Goal: Transaction & Acquisition: Purchase product/service

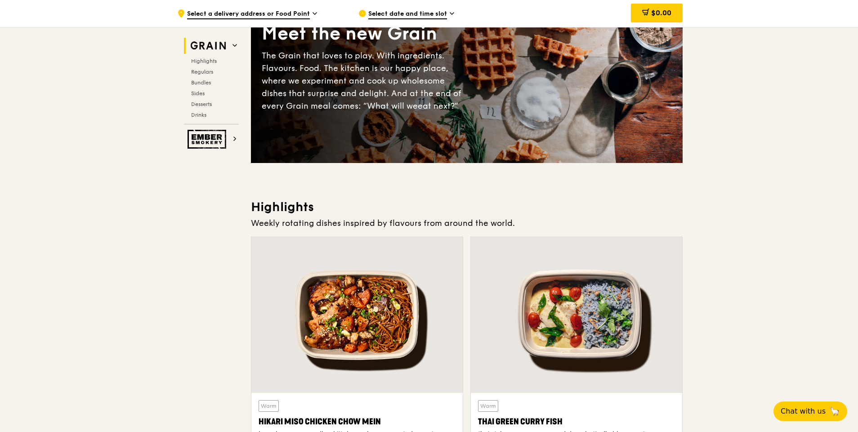
scroll to position [90, 0]
click at [196, 57] on div "Grain Highlights Regulars Bundles Sides Desserts Drinks" at bounding box center [211, 81] width 55 height 87
click at [197, 59] on span "Highlights" at bounding box center [205, 61] width 29 height 6
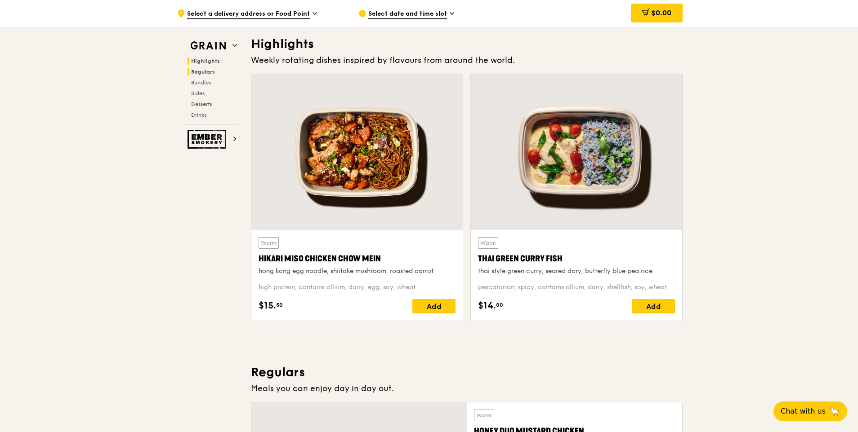
click at [198, 73] on span "Regulars" at bounding box center [203, 72] width 24 height 6
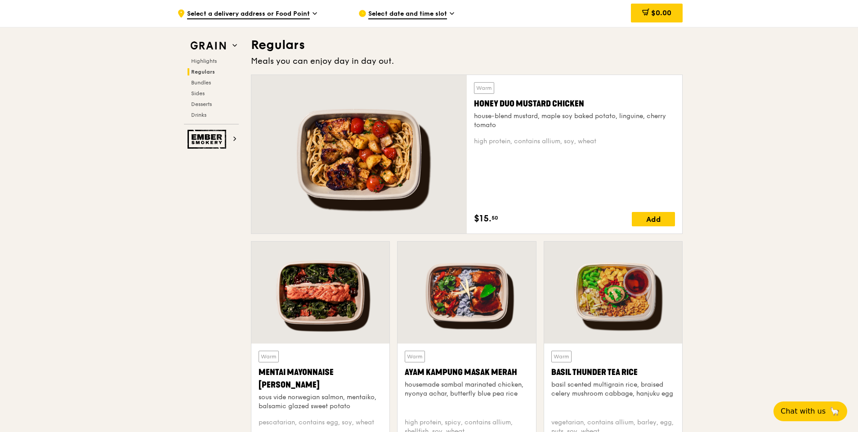
scroll to position [582, 0]
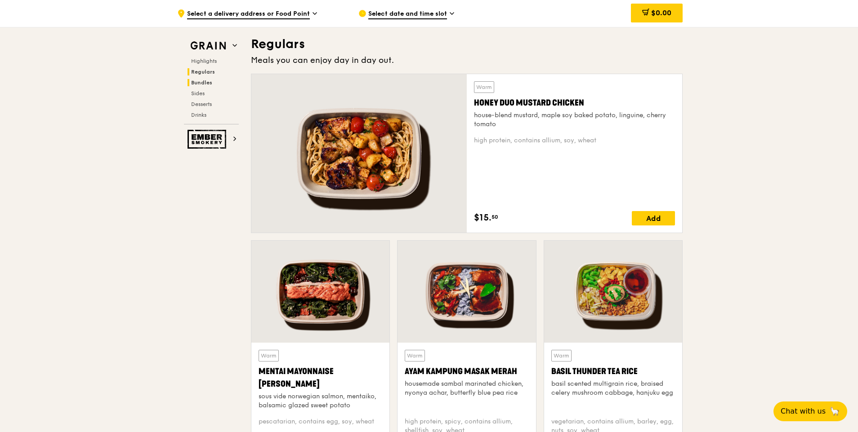
click at [198, 80] on span "Bundles" at bounding box center [201, 83] width 21 height 6
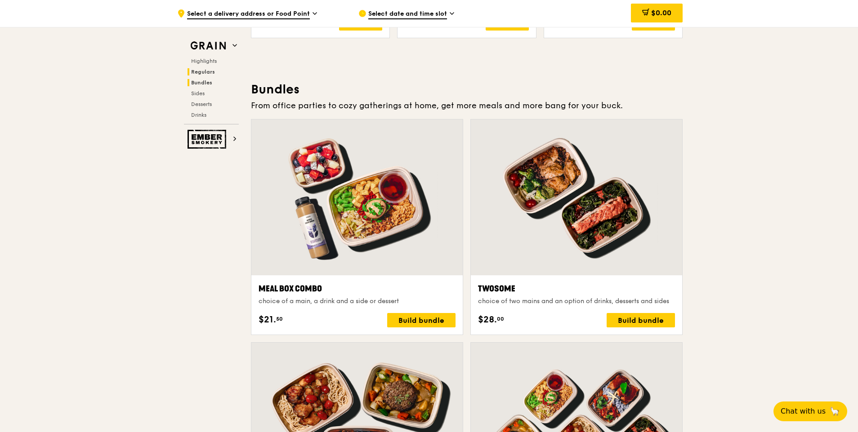
scroll to position [1286, 0]
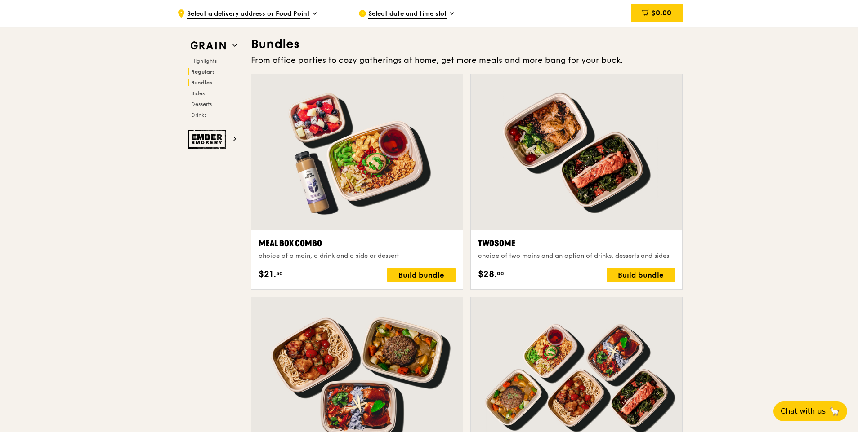
click at [201, 74] on span "Regulars" at bounding box center [203, 72] width 24 height 6
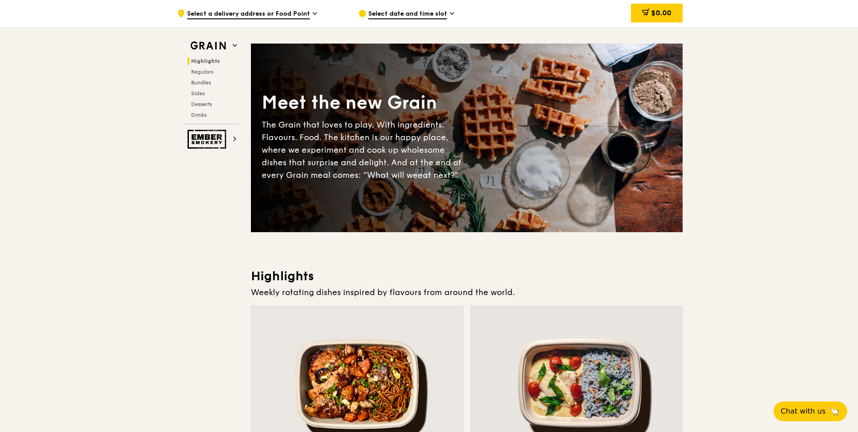
scroll to position [0, 0]
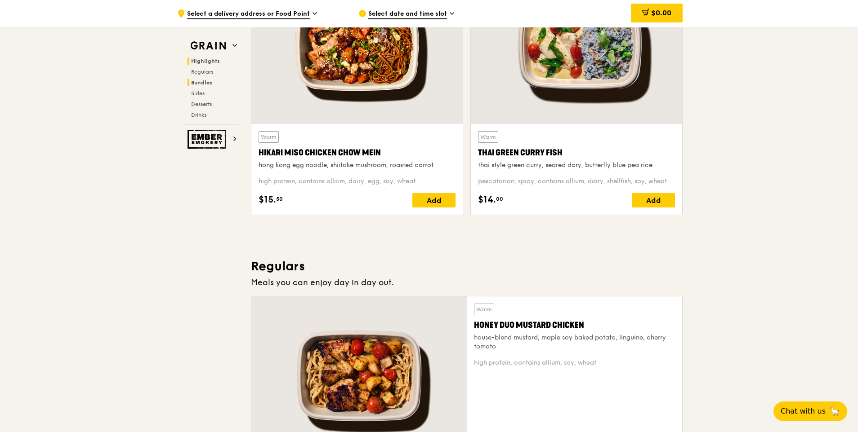
click at [196, 79] on h2 "Bundles" at bounding box center [212, 82] width 51 height 7
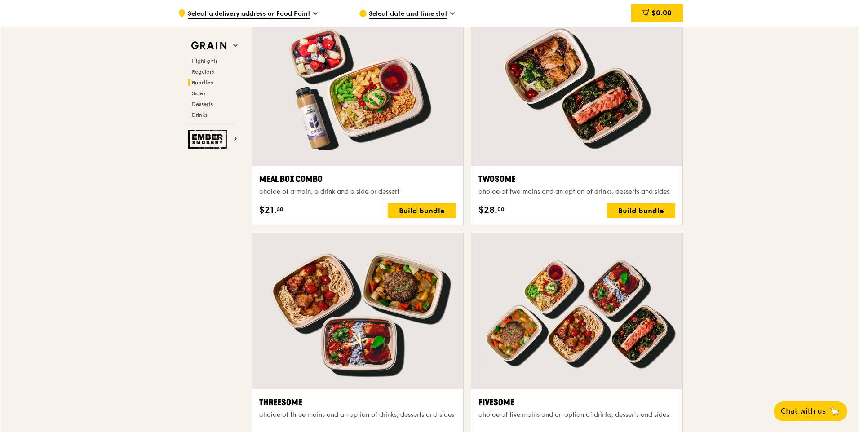
scroll to position [1331, 0]
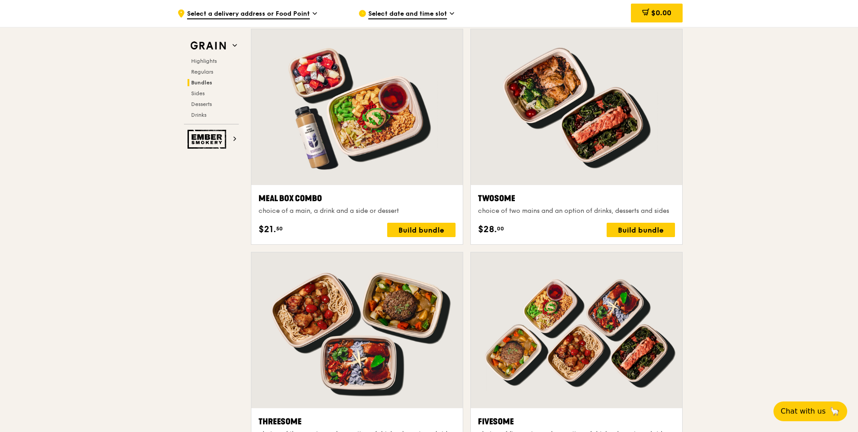
click at [546, 157] on div at bounding box center [576, 107] width 211 height 156
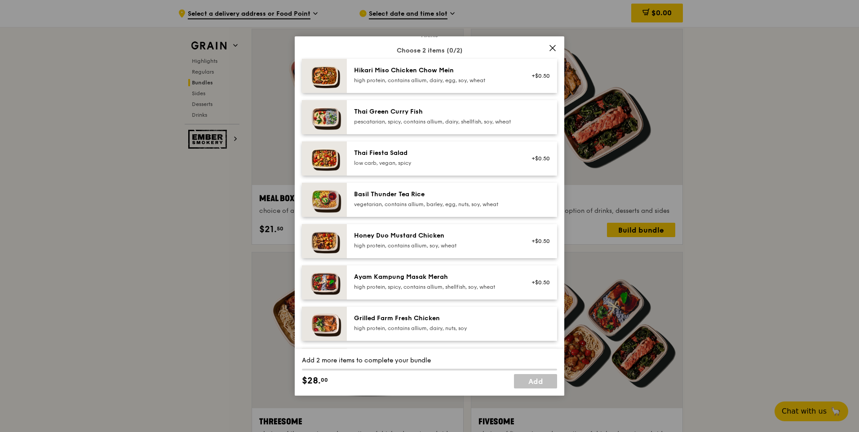
scroll to position [45, 0]
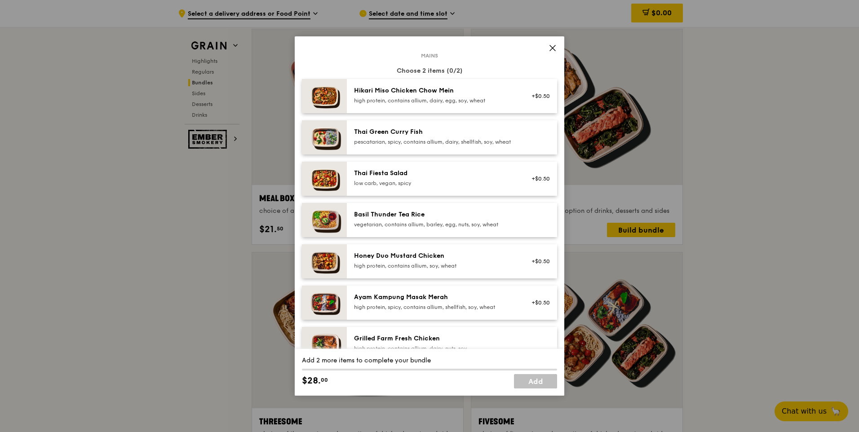
click at [548, 49] on span at bounding box center [553, 48] width 13 height 13
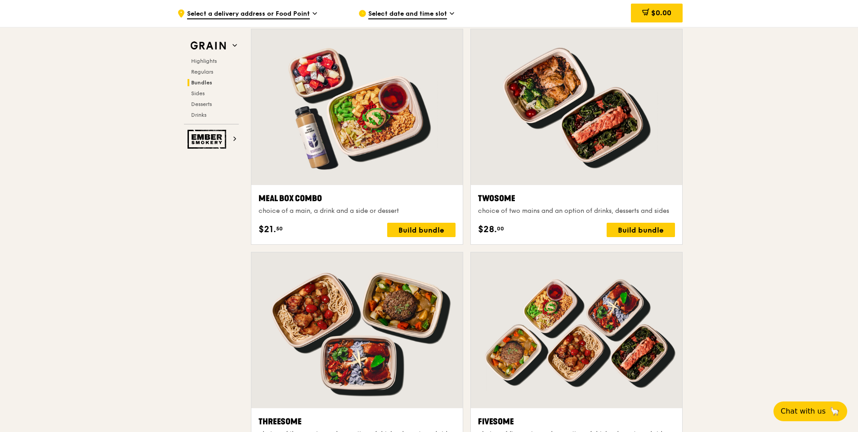
click at [523, 153] on div at bounding box center [576, 107] width 211 height 156
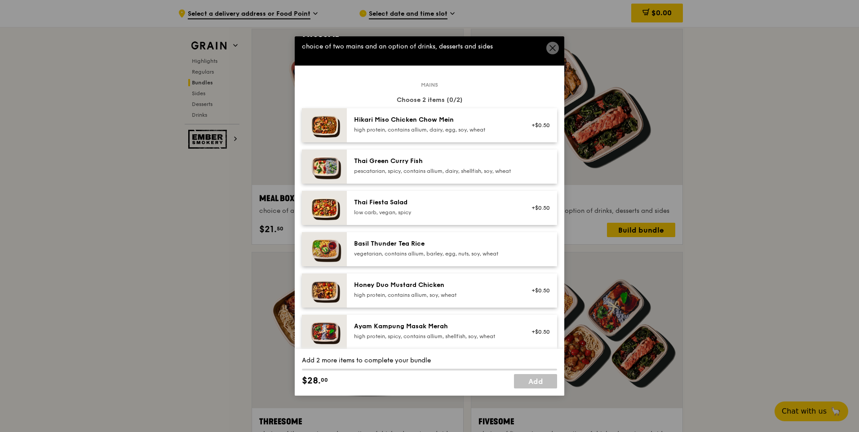
scroll to position [0, 0]
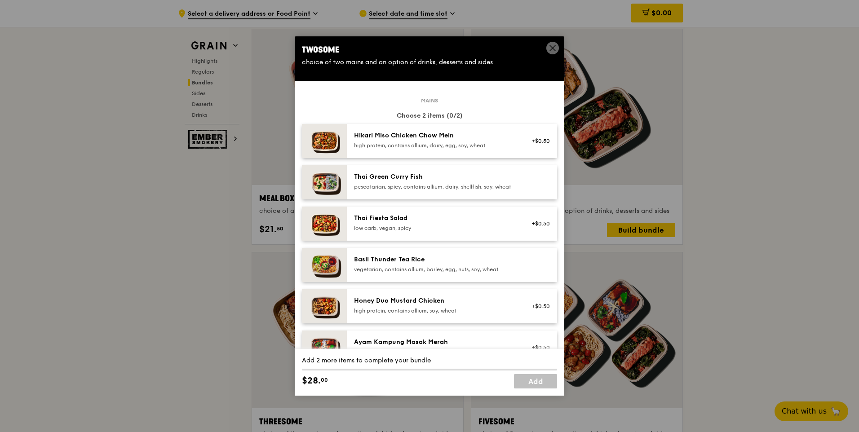
click at [548, 50] on span at bounding box center [553, 48] width 13 height 13
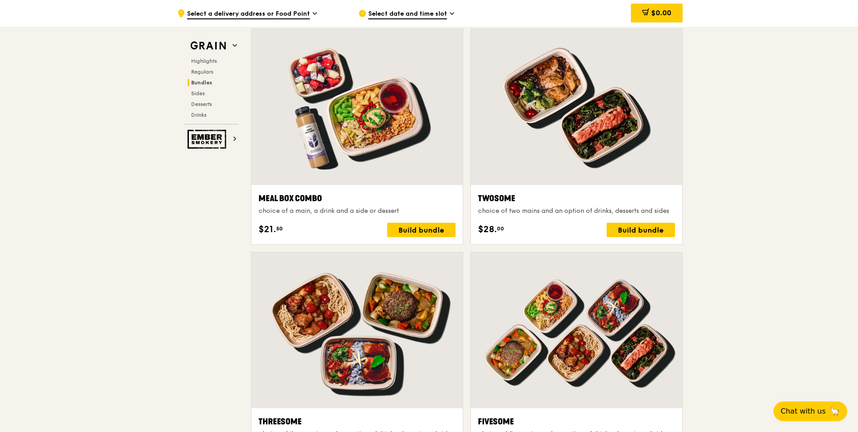
click at [538, 145] on div at bounding box center [576, 107] width 211 height 156
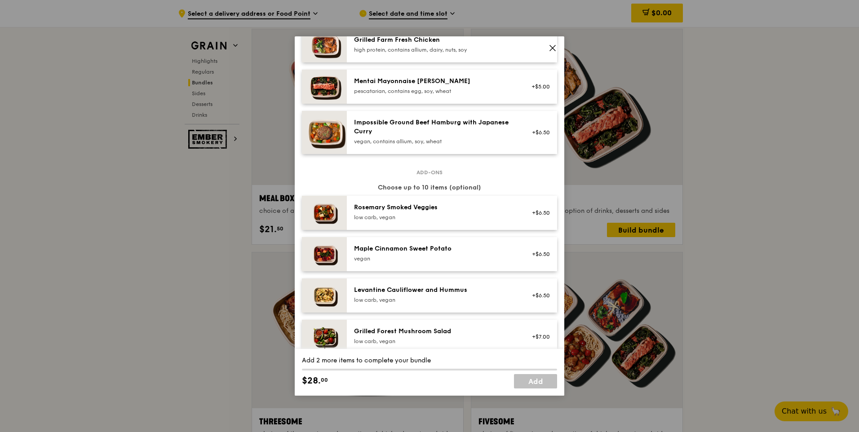
scroll to position [360, 0]
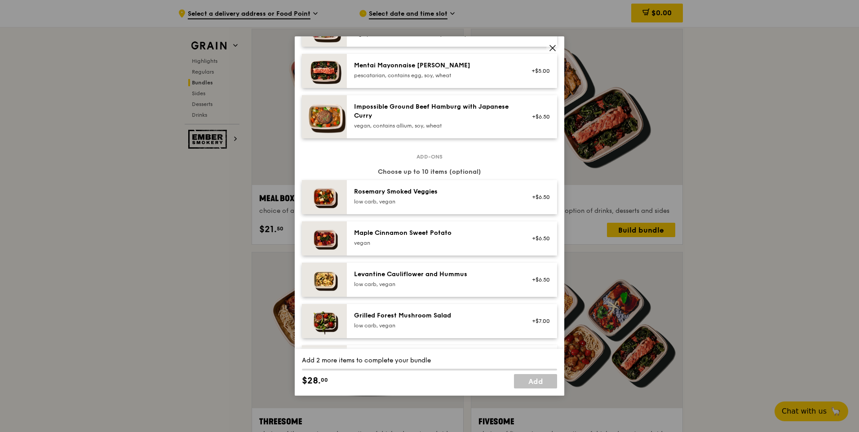
click at [551, 49] on icon at bounding box center [552, 47] width 5 height 5
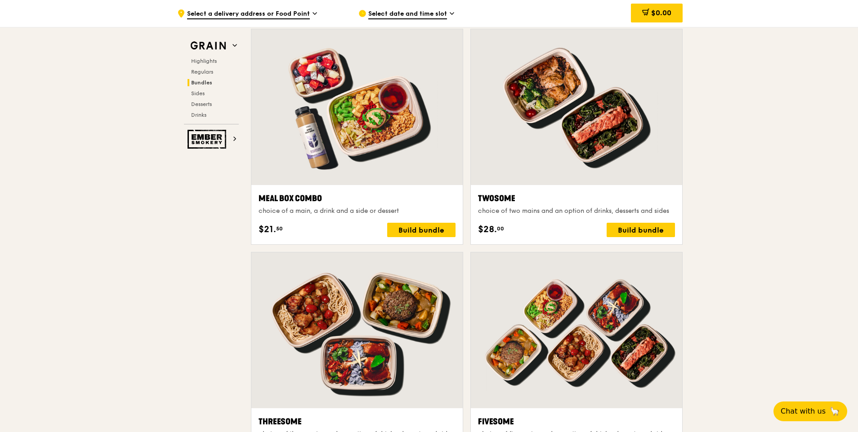
click at [538, 208] on div "choice of two mains and an option of drinks, desserts and sides" at bounding box center [576, 211] width 197 height 9
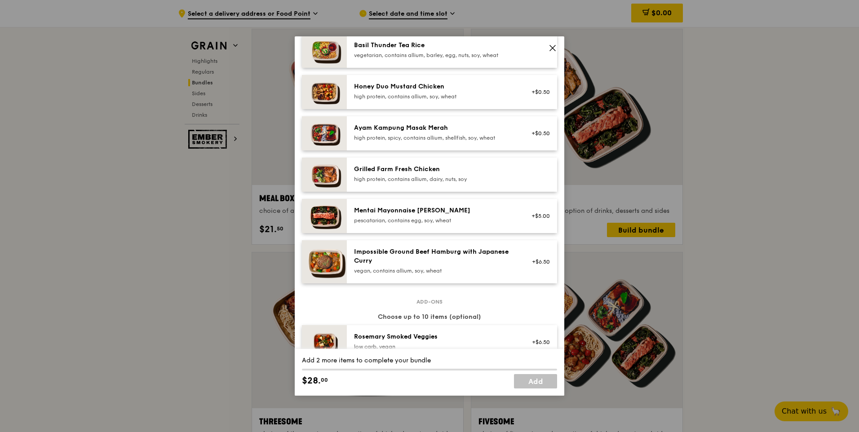
scroll to position [225, 0]
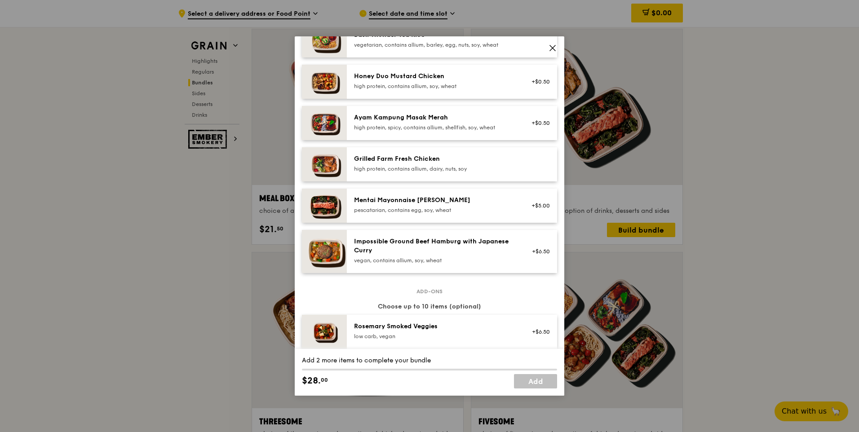
click at [404, 213] on div "Mentai Mayonnaise [PERSON_NAME] pescatarian, contains egg, soy, wheat" at bounding box center [434, 205] width 161 height 18
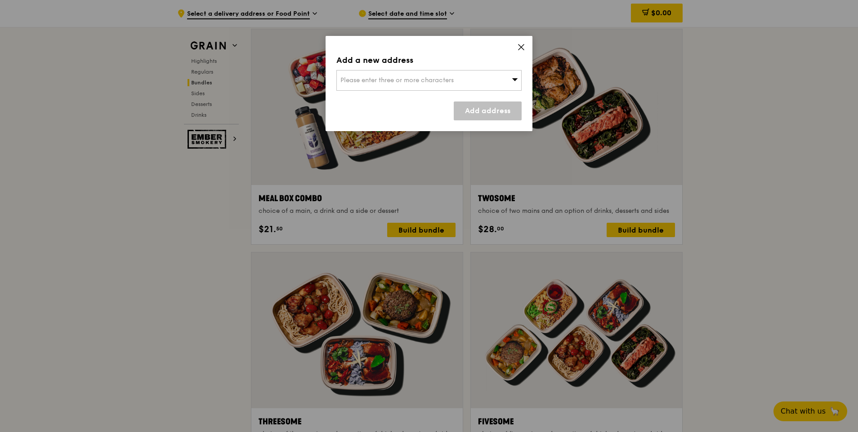
click at [433, 81] on span "Please enter three or more characters" at bounding box center [396, 80] width 113 height 8
click at [394, 80] on input "search" at bounding box center [429, 81] width 184 height 20
click at [516, 43] on div "Add a new address Please enter three or more characters Please enter 3 or more …" at bounding box center [428, 83] width 207 height 95
click at [522, 50] on icon at bounding box center [521, 47] width 8 height 8
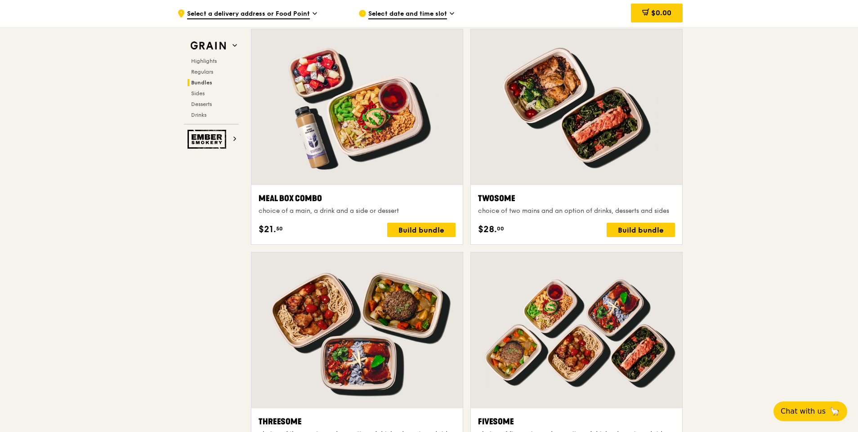
click at [523, 169] on div at bounding box center [576, 107] width 211 height 156
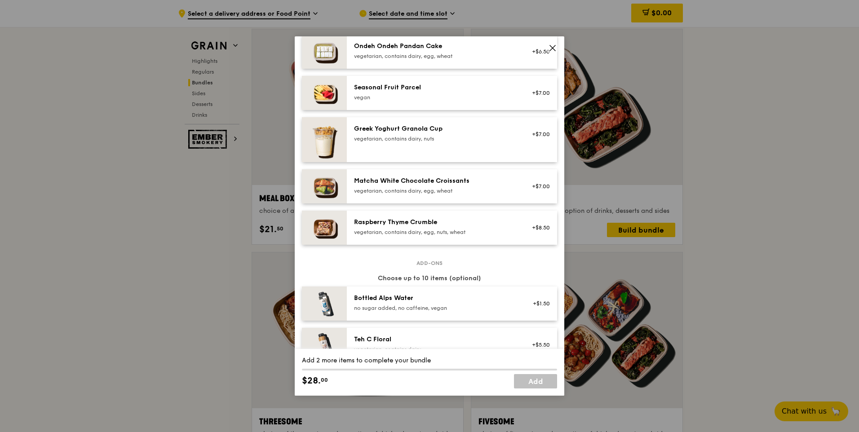
scroll to position [624, 0]
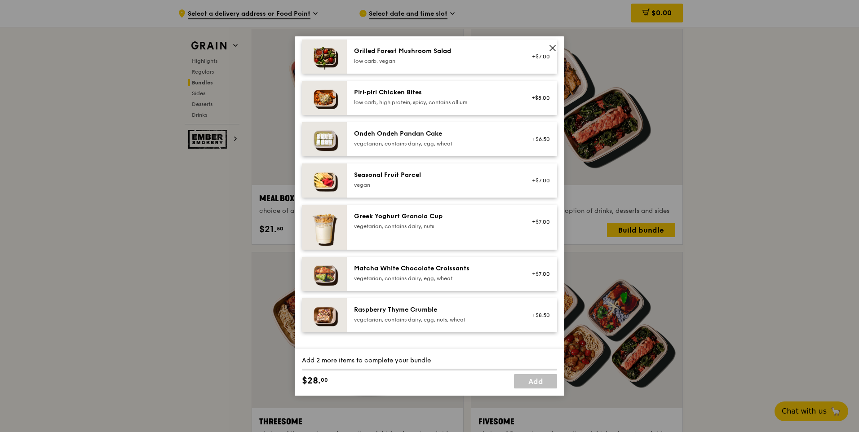
click at [552, 49] on icon at bounding box center [553, 48] width 8 height 8
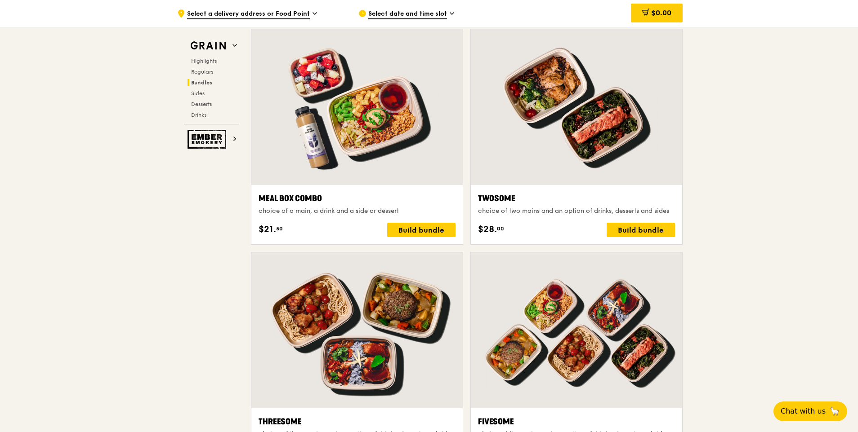
click at [553, 134] on div at bounding box center [576, 107] width 211 height 156
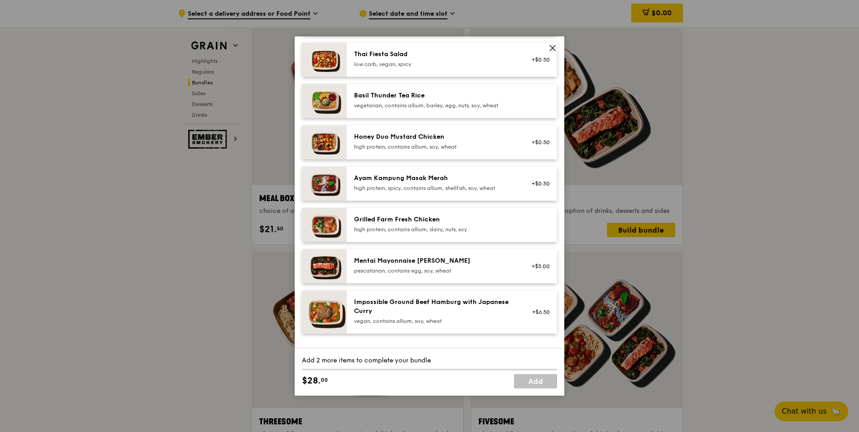
scroll to position [180, 0]
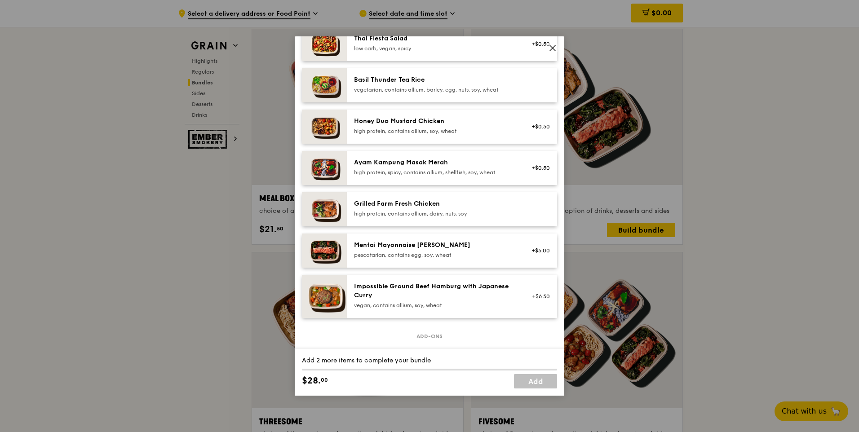
click at [554, 47] on icon at bounding box center [552, 47] width 5 height 5
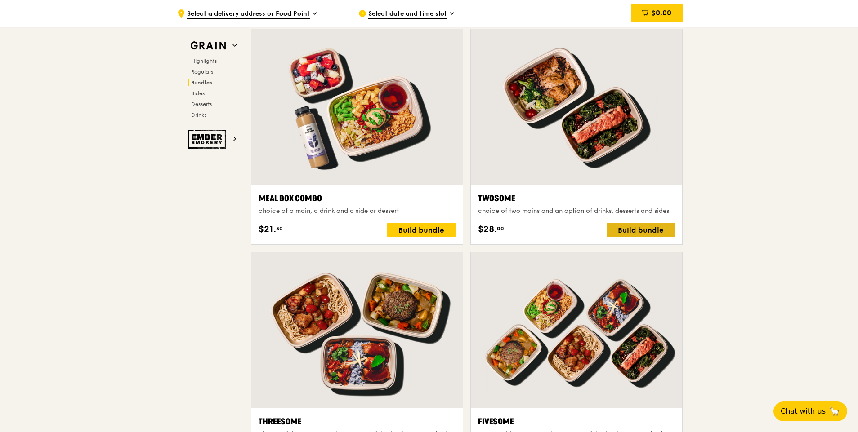
click at [645, 233] on div "Build bundle" at bounding box center [640, 230] width 68 height 14
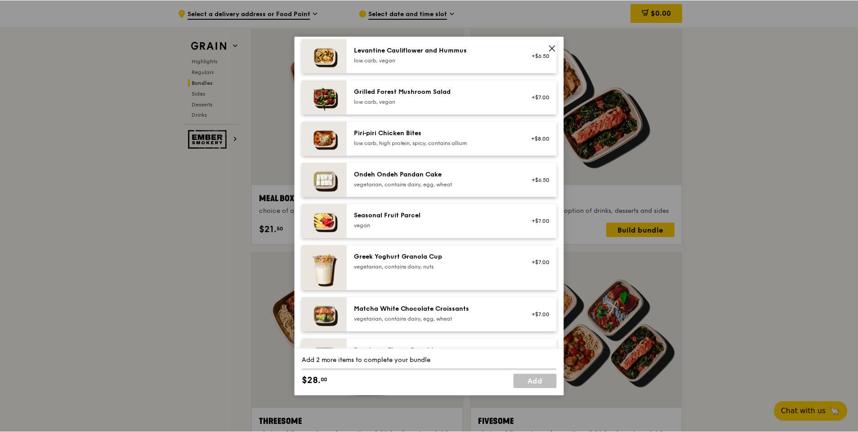
scroll to position [584, 0]
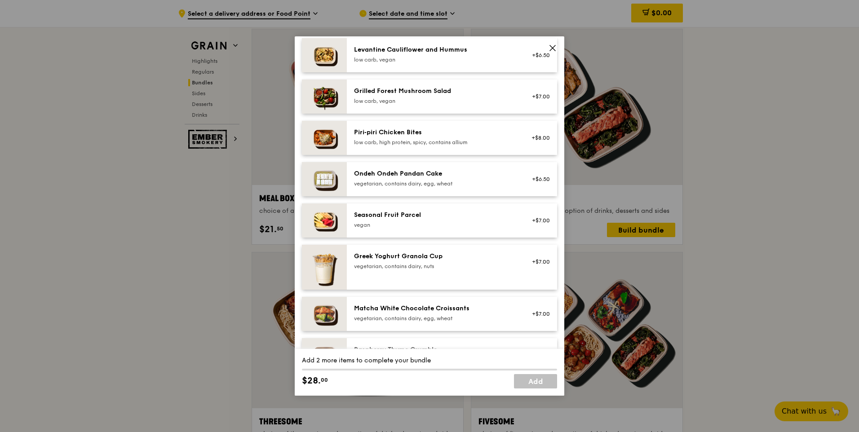
click at [555, 48] on icon at bounding box center [553, 48] width 8 height 8
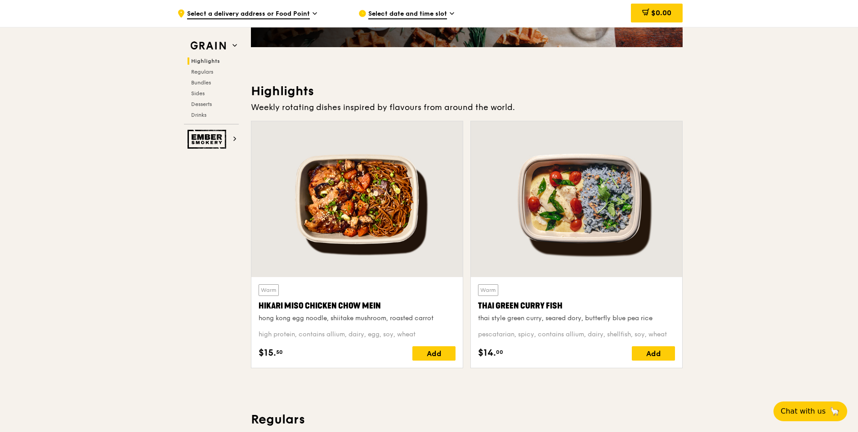
scroll to position [207, 0]
drag, startPoint x: 382, startPoint y: 302, endPoint x: 258, endPoint y: 304, distance: 123.6
click at [258, 304] on div "Hikari Miso Chicken Chow Mein" at bounding box center [356, 305] width 197 height 13
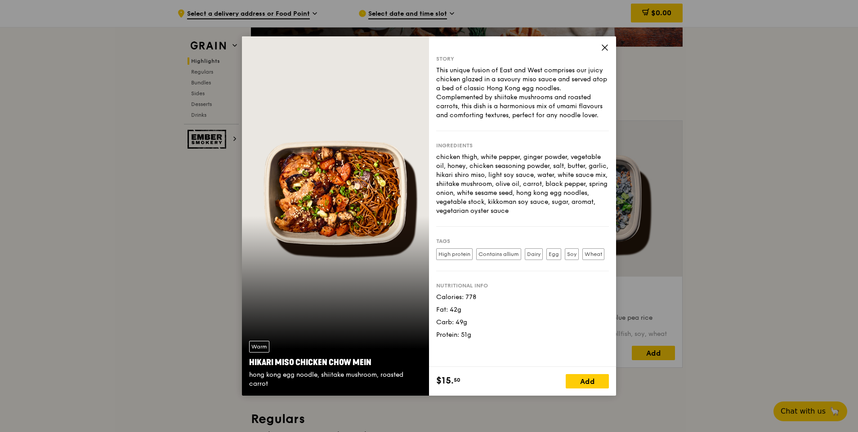
copy div "Hikari Miso Chicken Chow Mein"
click at [605, 51] on icon at bounding box center [605, 48] width 8 height 8
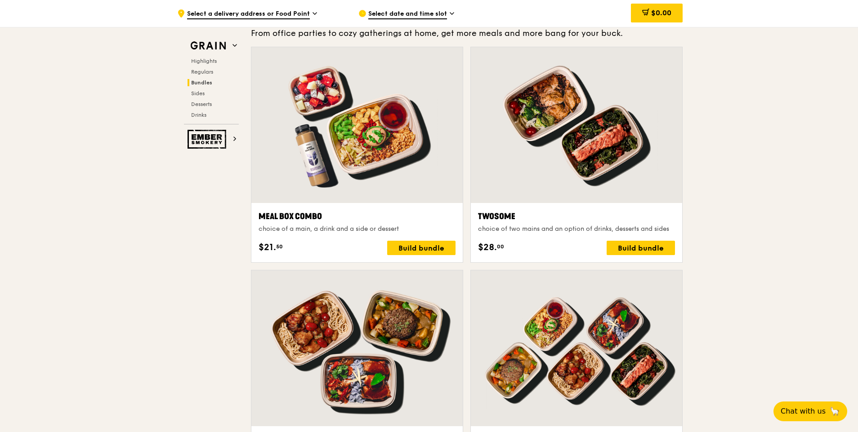
scroll to position [1331, 0]
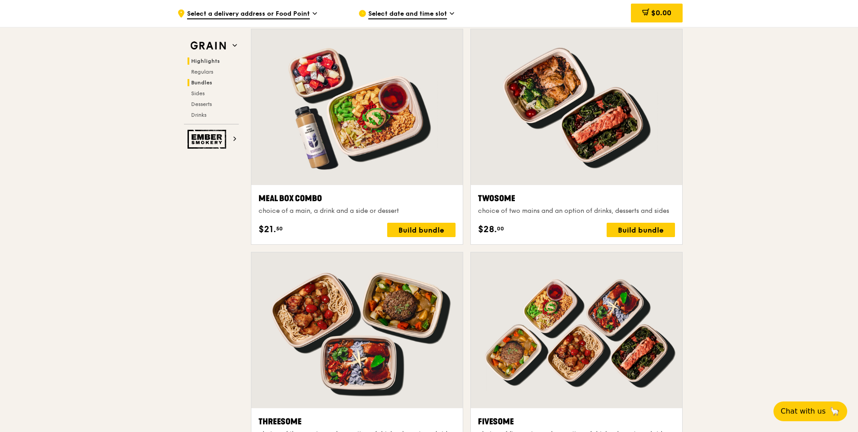
click at [199, 61] on span "Highlights" at bounding box center [205, 61] width 29 height 6
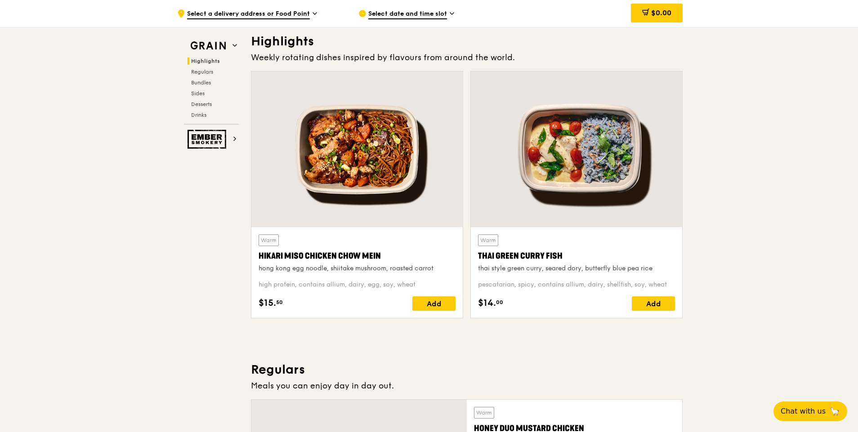
scroll to position [254, 0]
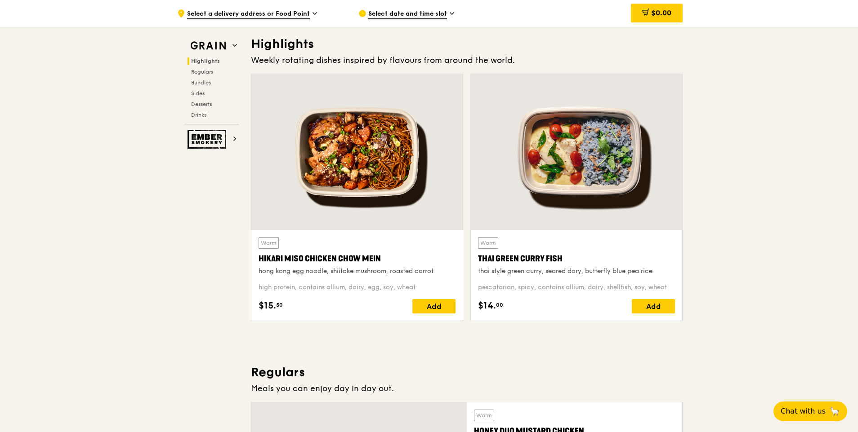
click at [202, 76] on div "Highlights Regulars Bundles Sides Desserts Drinks" at bounding box center [211, 88] width 55 height 61
click at [200, 74] on span "Regulars" at bounding box center [203, 72] width 24 height 6
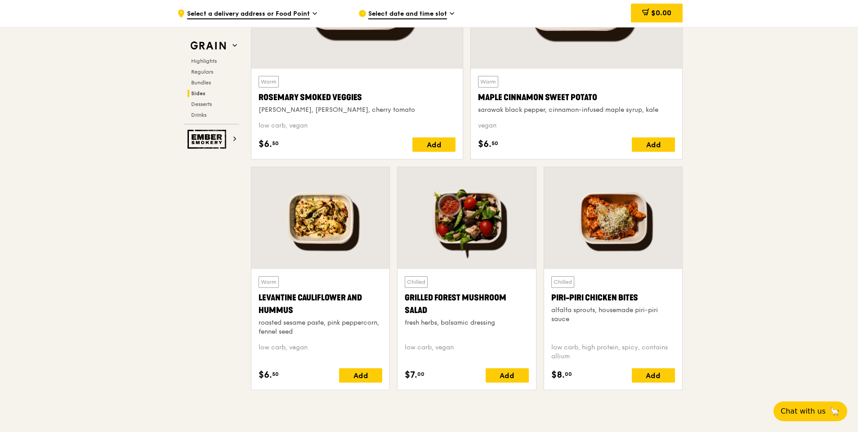
scroll to position [2155, 0]
